Goal: Information Seeking & Learning: Understand process/instructions

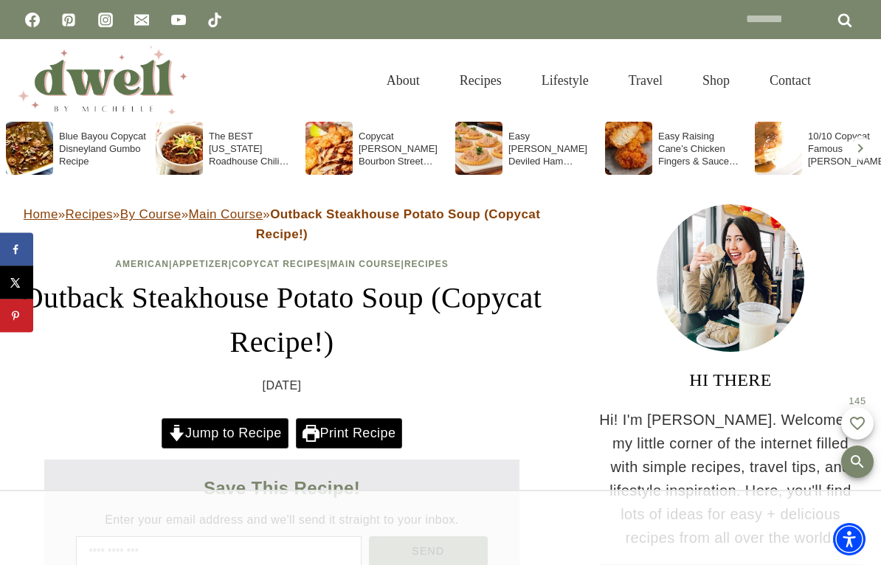
click at [246, 440] on link "Jump to Recipe" at bounding box center [225, 433] width 127 height 30
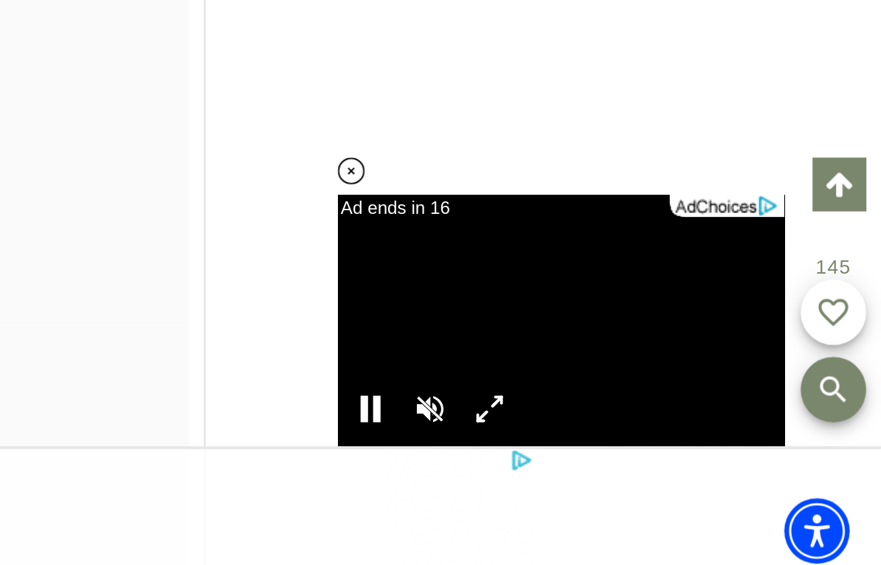
scroll to position [8177, 0]
click at [644, 466] on div at bounding box center [657, 479] width 27 height 27
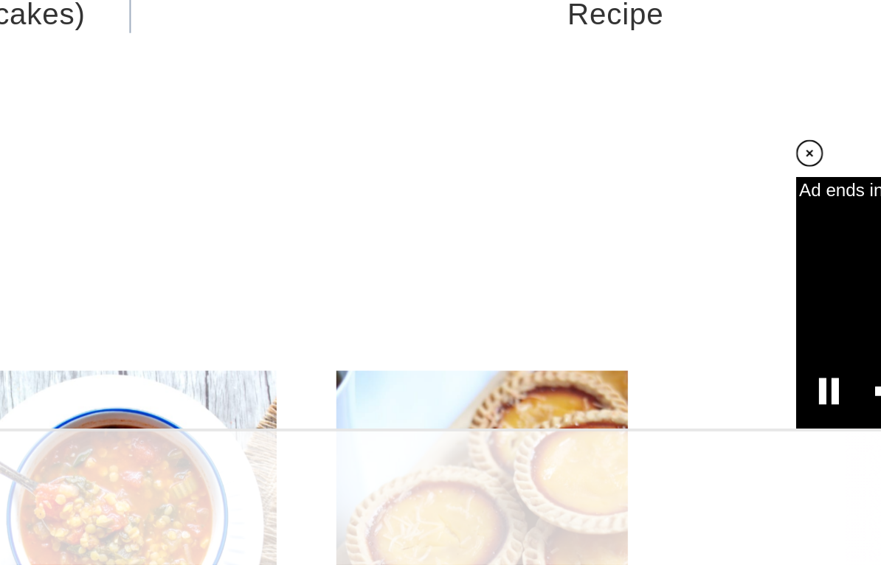
scroll to position [0, 0]
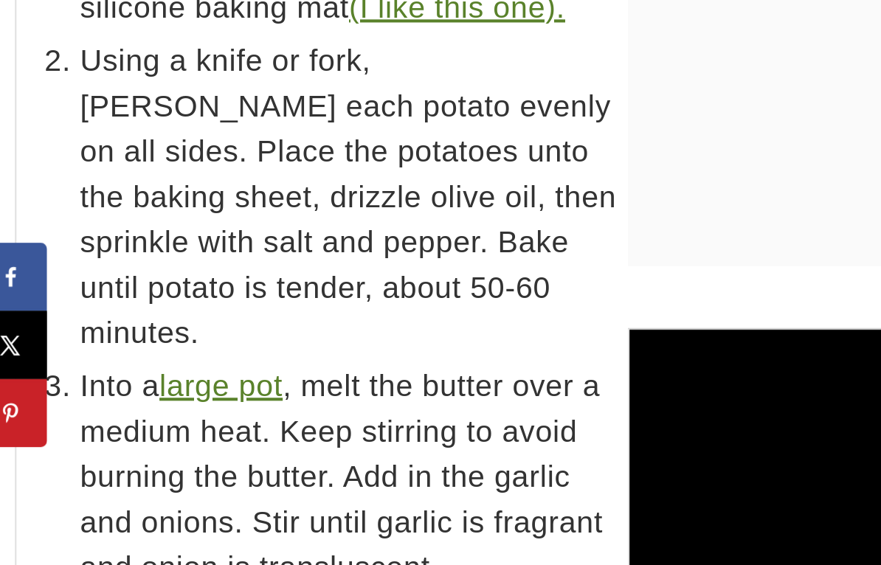
click at [181, 291] on span "Into a large pot , melt the butter over a medium heat. Keep stirring to avoid b…" at bounding box center [293, 346] width 488 height 111
click at [185, 291] on span "Into a large pot , melt the butter over a medium heat. Keep stirring to avoid b…" at bounding box center [293, 346] width 488 height 111
click at [122, 294] on link "large pot" at bounding box center [118, 302] width 60 height 16
